Goal: Task Accomplishment & Management: Use online tool/utility

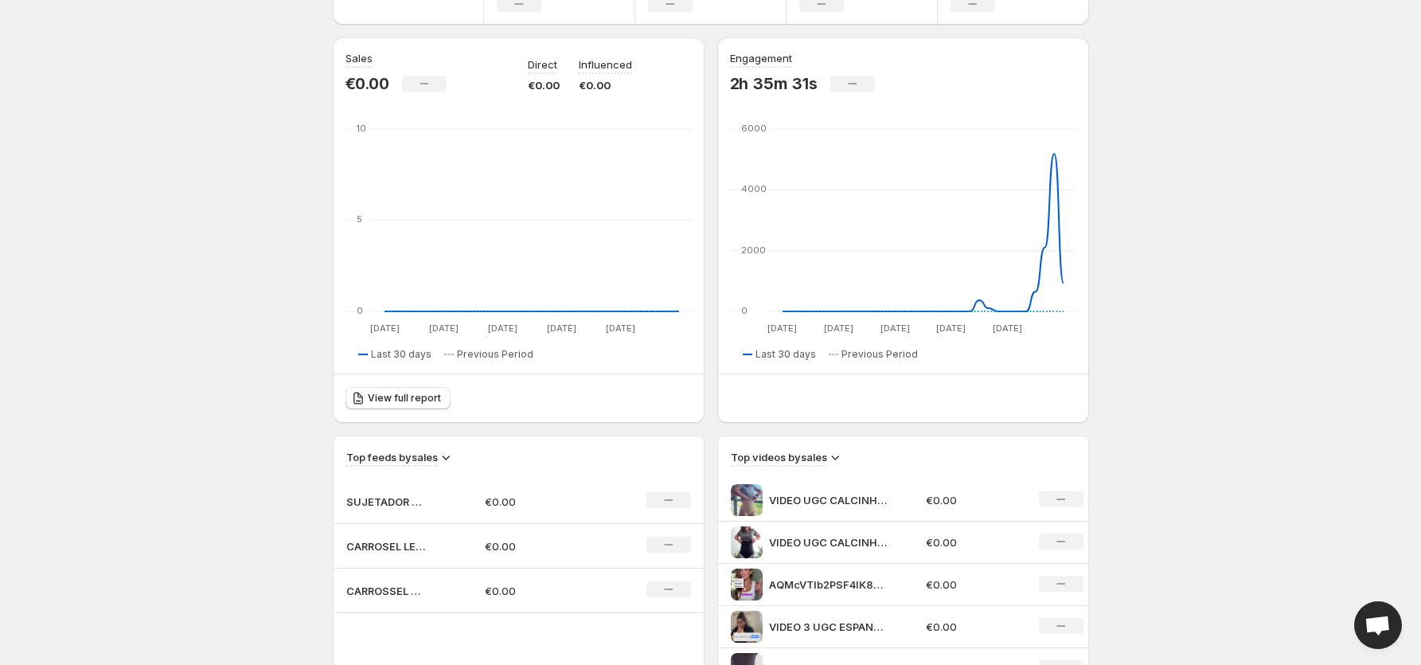
scroll to position [119, 0]
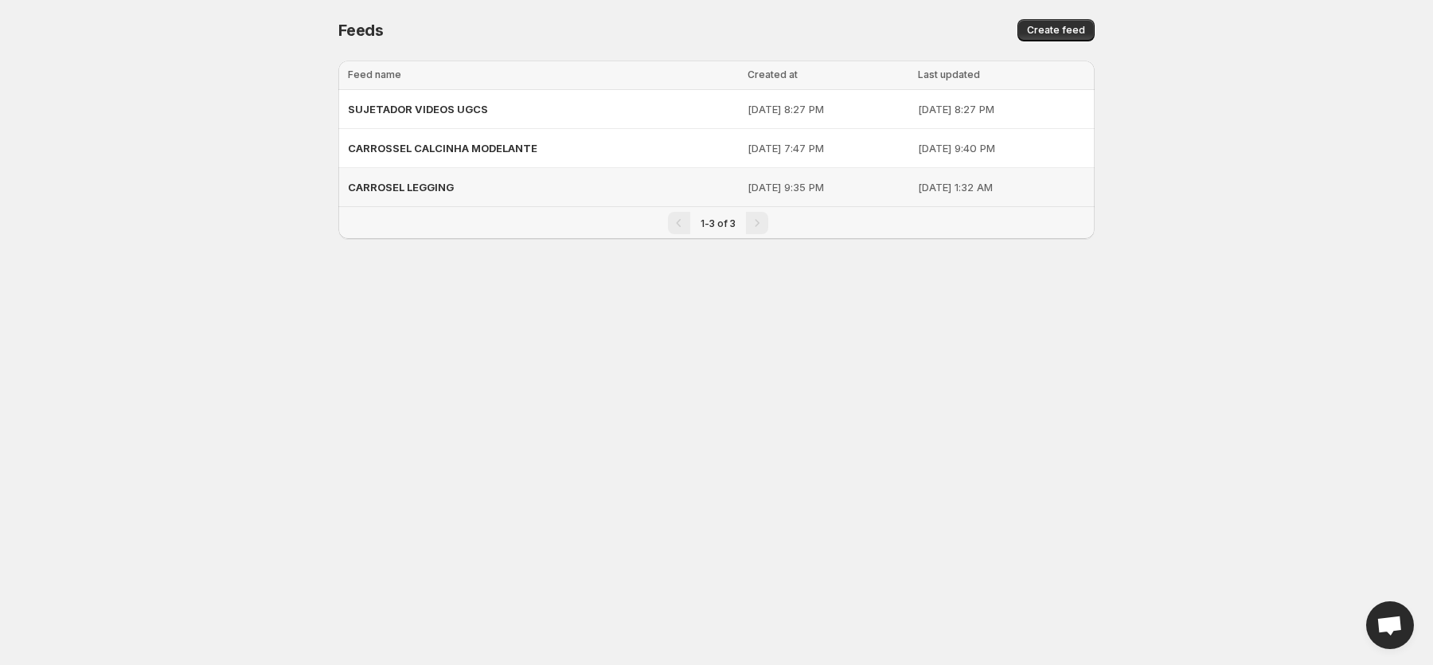
click at [435, 183] on span "CARROSEL LEGGING" at bounding box center [401, 187] width 106 height 13
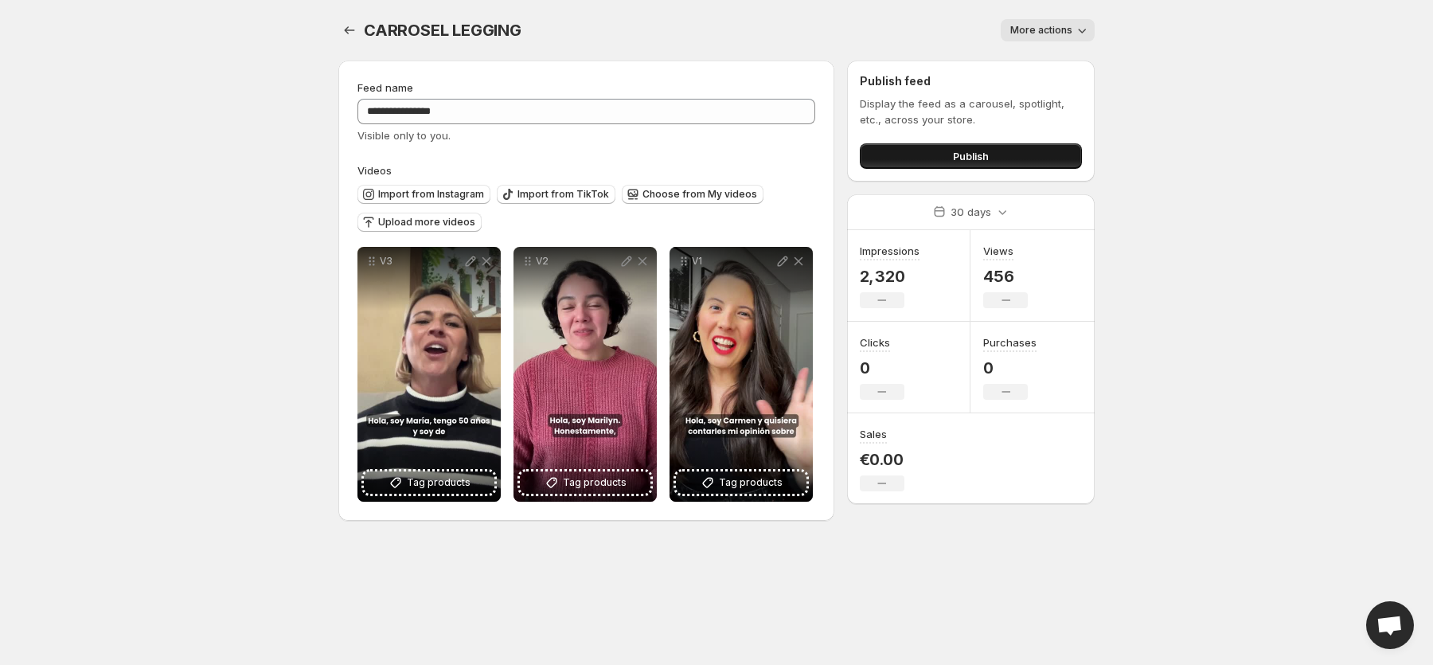
click at [974, 160] on span "Publish" at bounding box center [971, 156] width 36 height 16
click at [342, 29] on icon "Settings" at bounding box center [349, 30] width 16 height 16
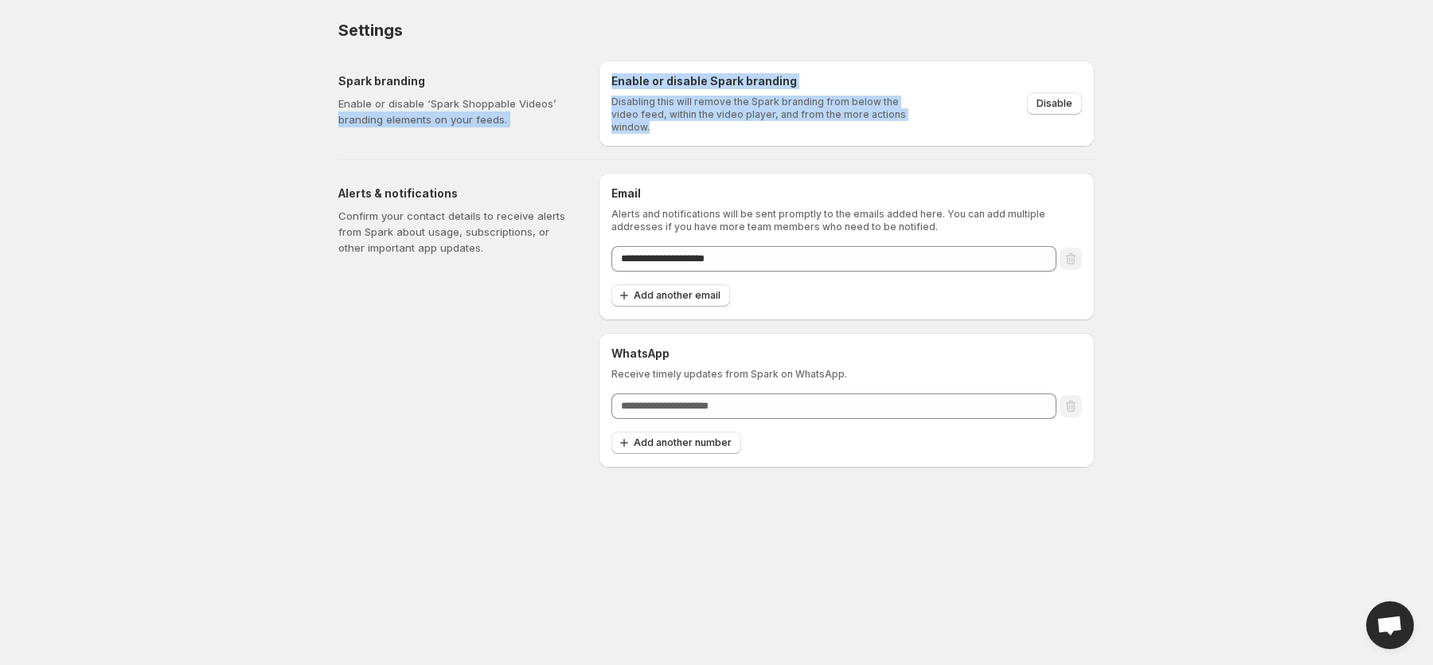
drag, startPoint x: 915, startPoint y: 115, endPoint x: 569, endPoint y: 89, distance: 347.1
click at [569, 89] on div "Spark branding Enable or disable ‘Spark Shoppable Videos’ branding elements on …" at bounding box center [710, 97] width 769 height 99
drag, startPoint x: 568, startPoint y: 90, endPoint x: 545, endPoint y: 86, distance: 23.4
click at [566, 89] on div "Spark branding Enable or disable ‘Spark Shoppable Videos’ branding elements on …" at bounding box center [455, 100] width 235 height 54
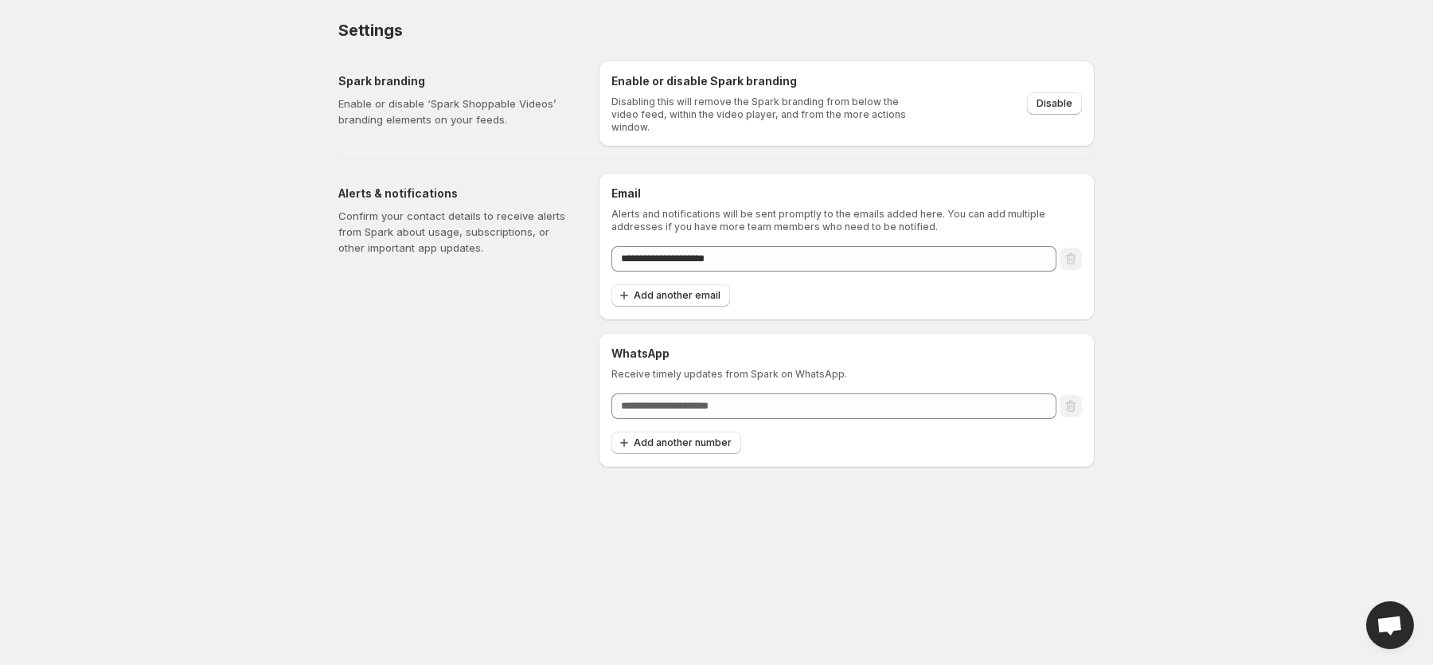
click at [306, 71] on body "**********" at bounding box center [716, 332] width 1433 height 665
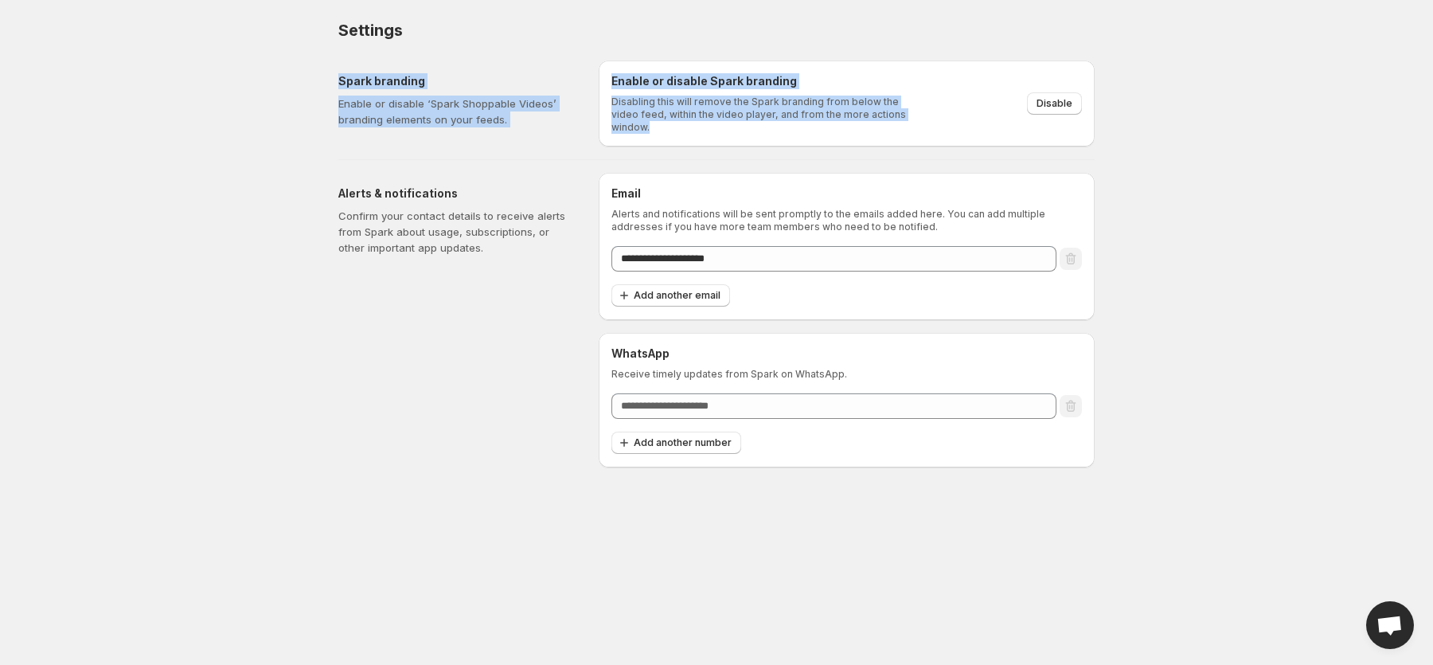
drag, startPoint x: 320, startPoint y: 64, endPoint x: 870, endPoint y: 117, distance: 552.5
click at [918, 136] on div "**********" at bounding box center [716, 233] width 794 height 467
click at [408, 339] on div "Alerts & notifications Confirm your contact details to receive alerts from Spar…" at bounding box center [462, 320] width 248 height 294
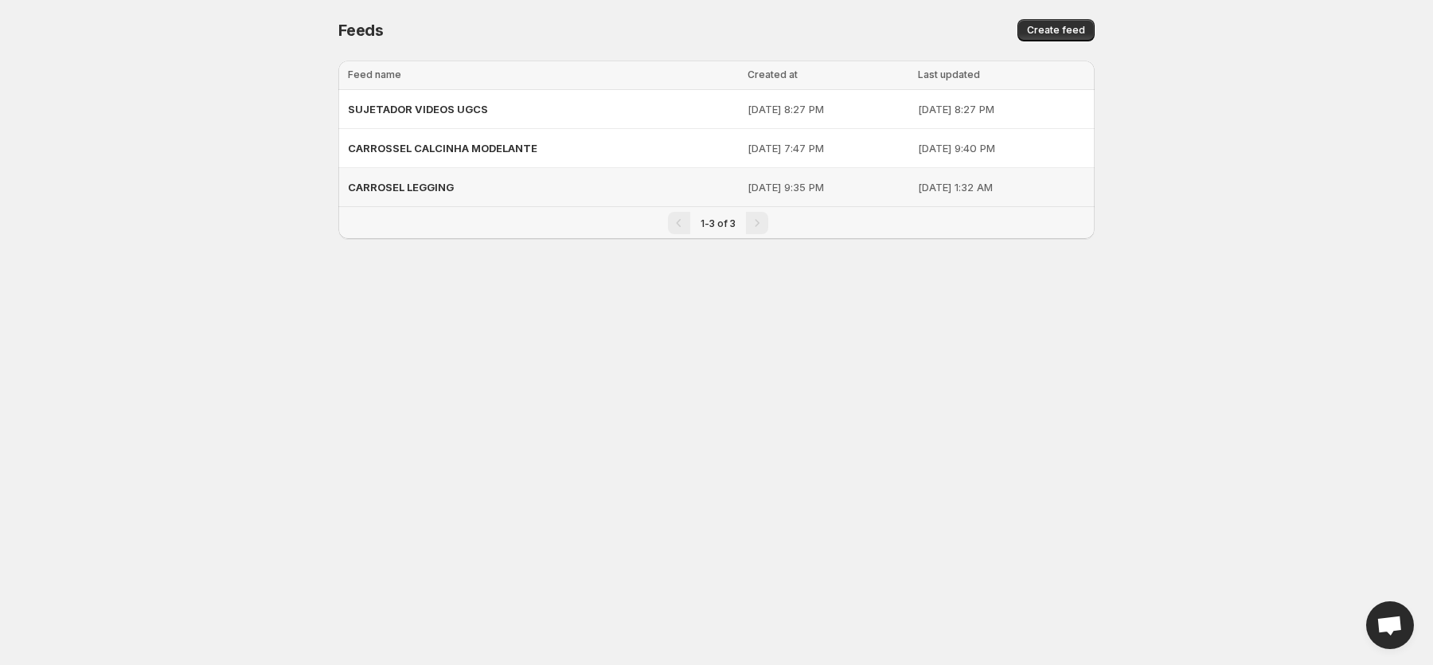
click at [433, 186] on span "CARROSEL LEGGING" at bounding box center [401, 187] width 106 height 13
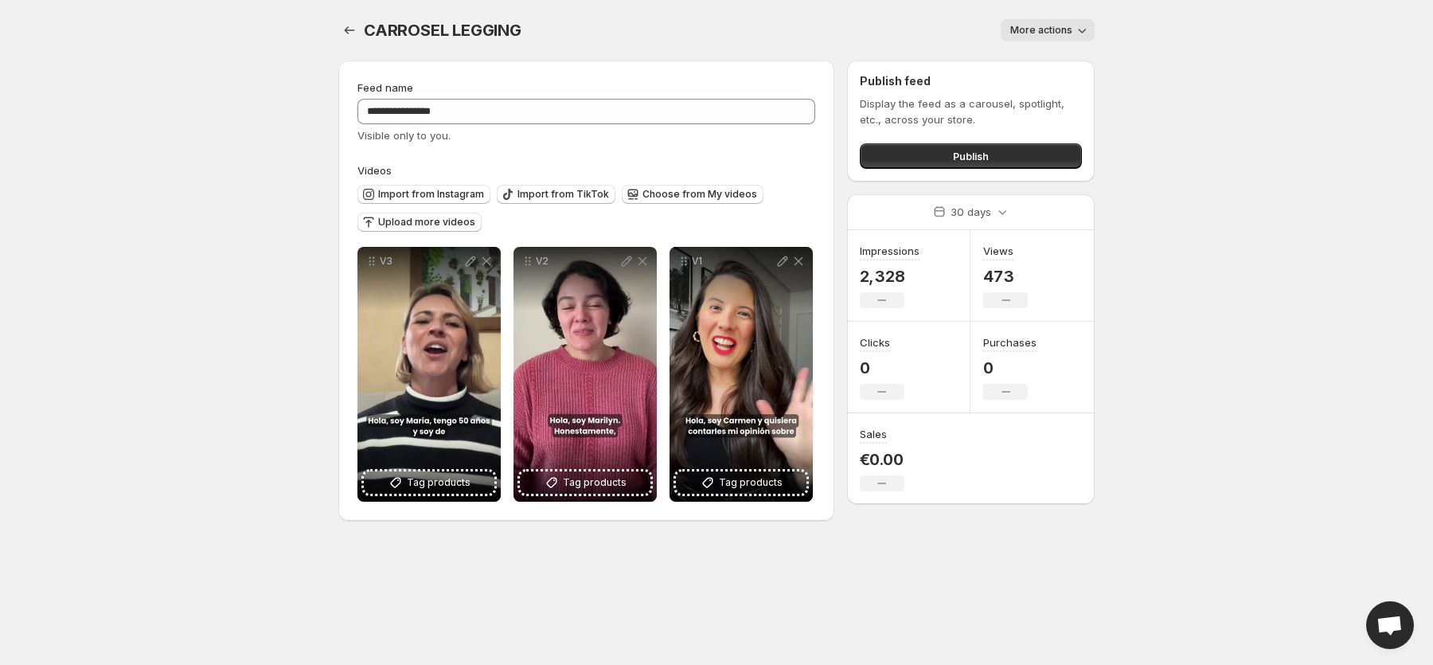
click at [1055, 23] on button "More actions" at bounding box center [1047, 30] width 94 height 22
click at [1065, 25] on span "More actions" at bounding box center [1041, 30] width 62 height 13
click at [669, 200] on span "Choose from My videos" at bounding box center [699, 194] width 115 height 13
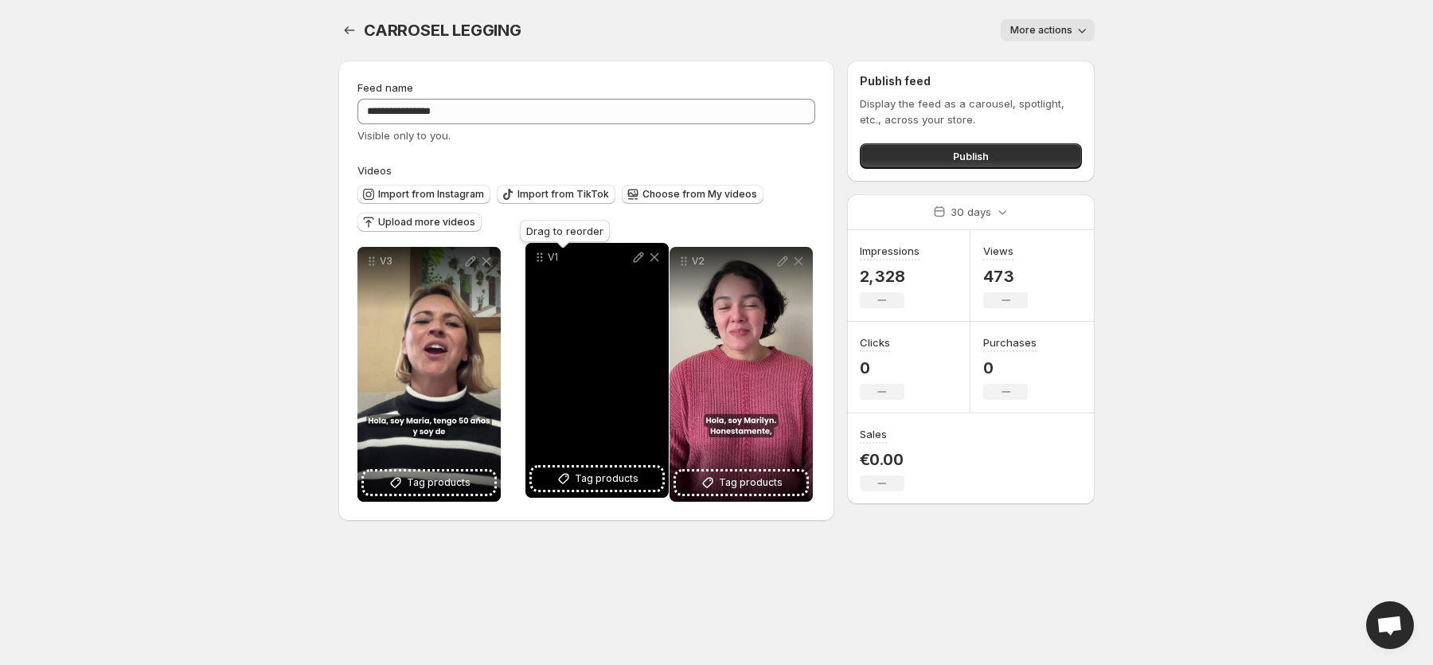
drag, startPoint x: 683, startPoint y: 258, endPoint x: 538, endPoint y: 254, distance: 144.9
click at [538, 254] on icon at bounding box center [540, 257] width 16 height 16
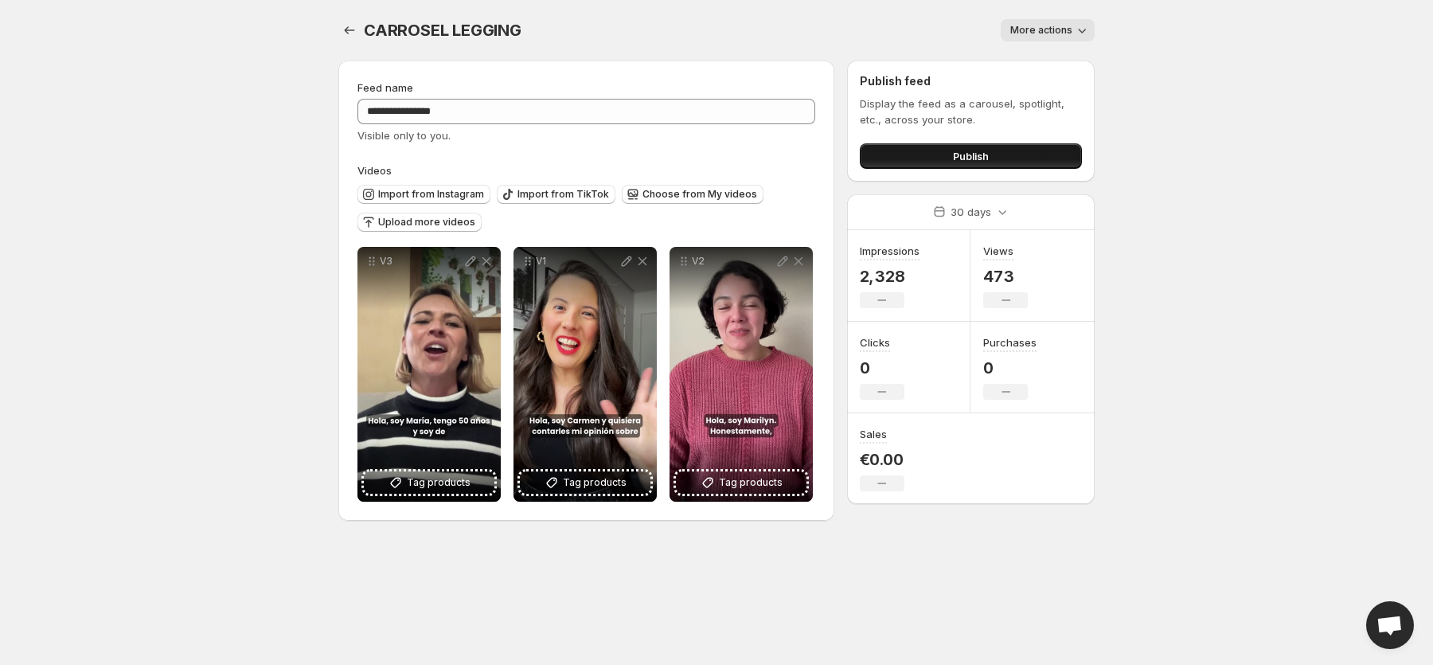
click at [1041, 155] on button "Publish" at bounding box center [971, 155] width 222 height 25
